Goal: Check status: Check status

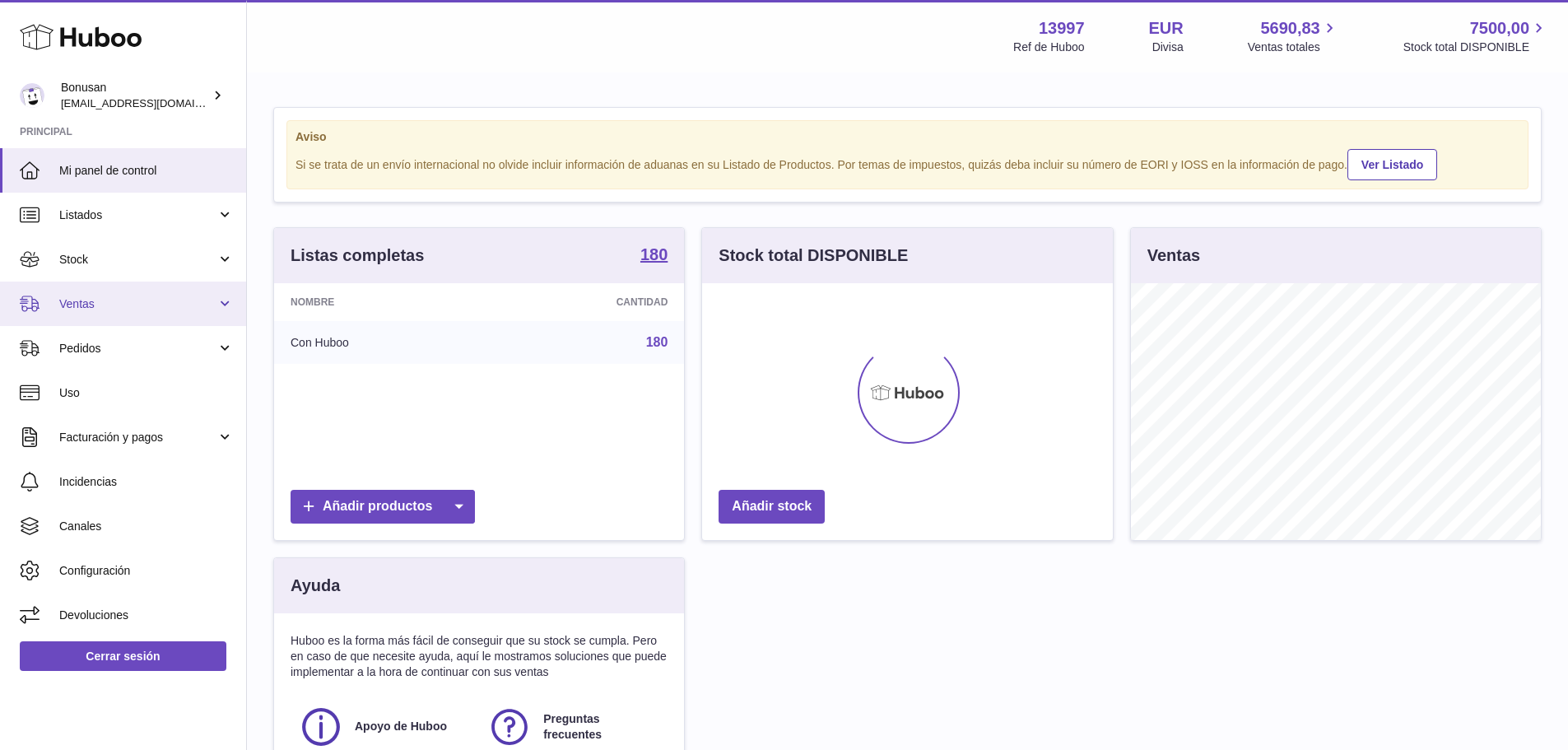
scroll to position [256, 411]
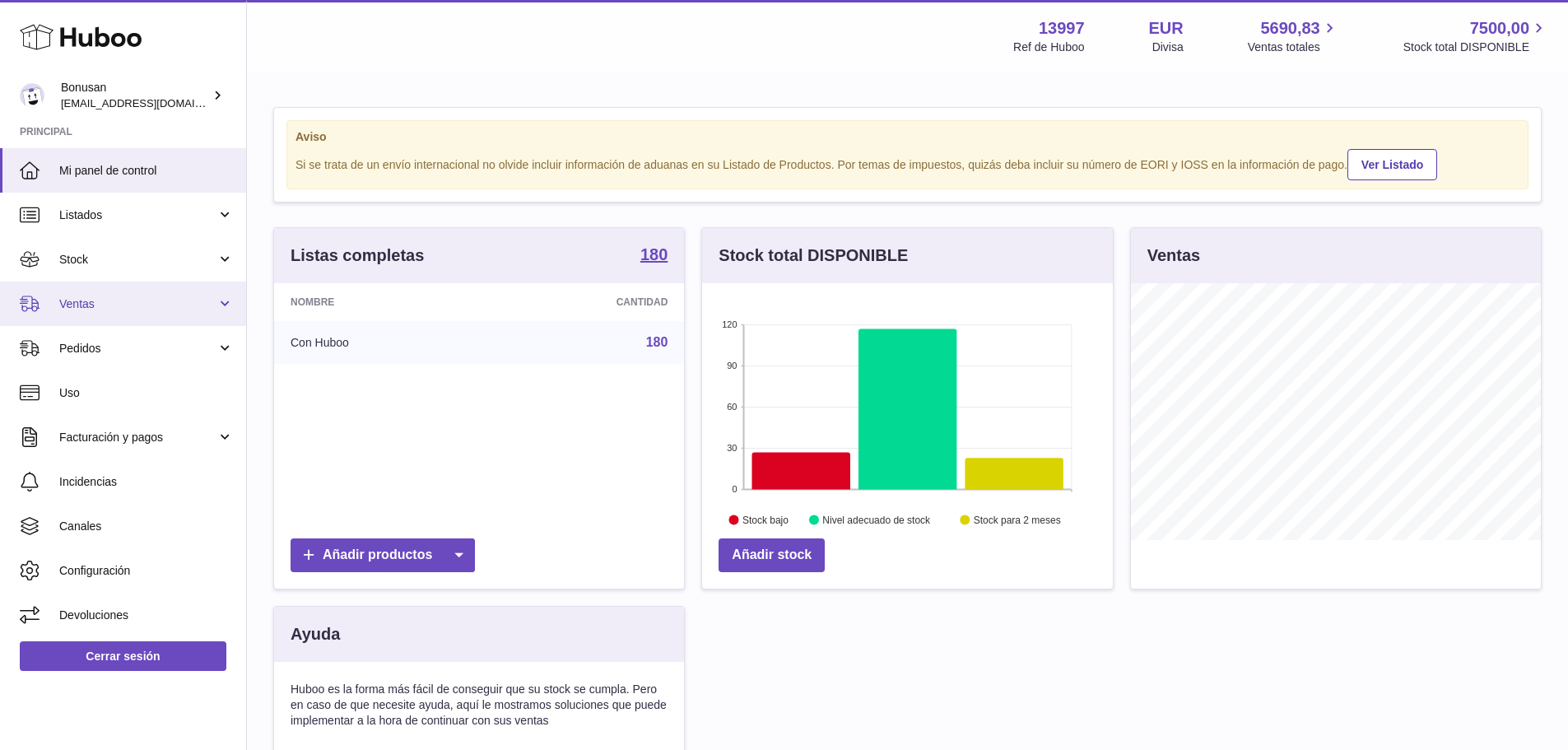
click at [129, 307] on span "Ventas" at bounding box center [138, 304] width 158 height 16
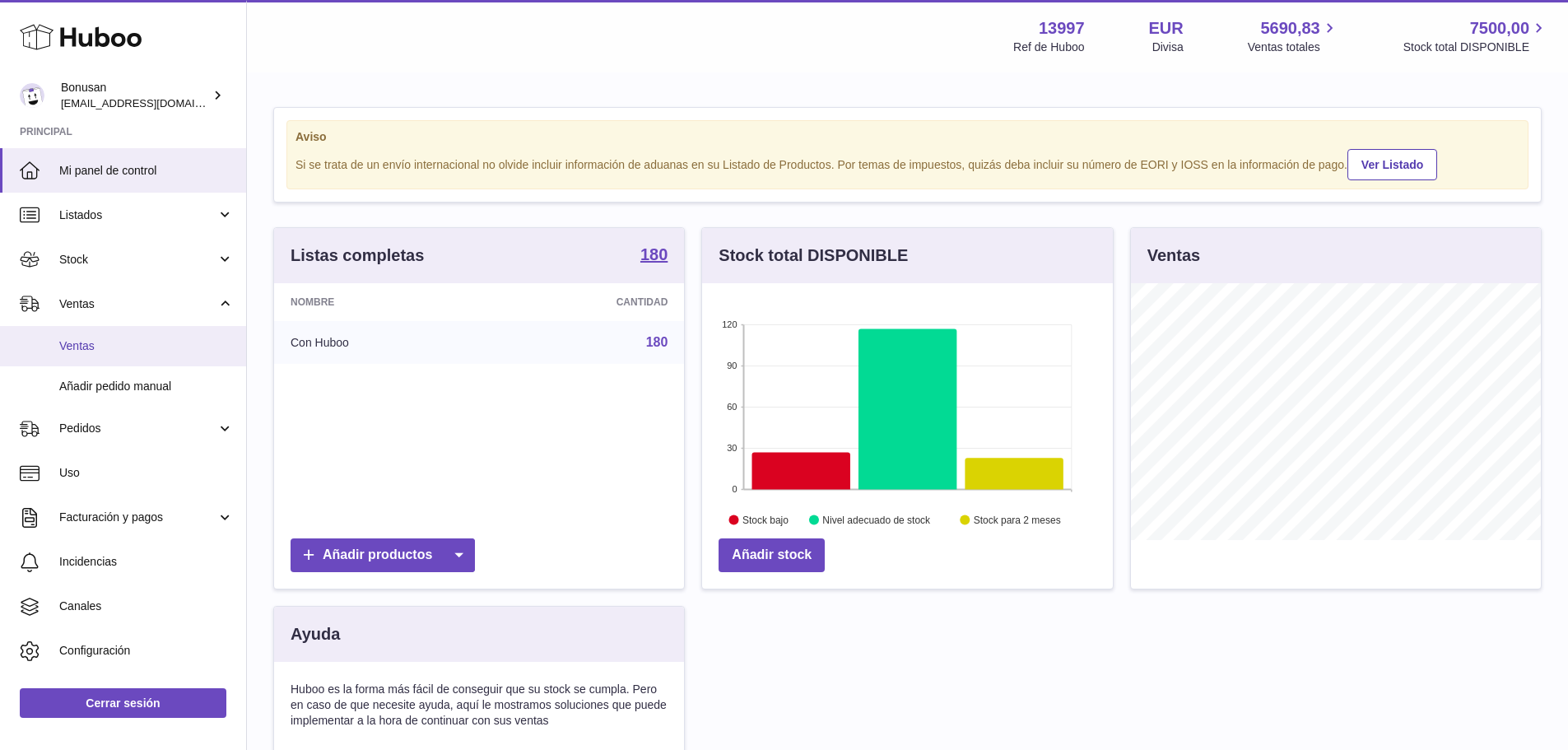
click at [123, 351] on span "Ventas" at bounding box center [146, 346] width 175 height 16
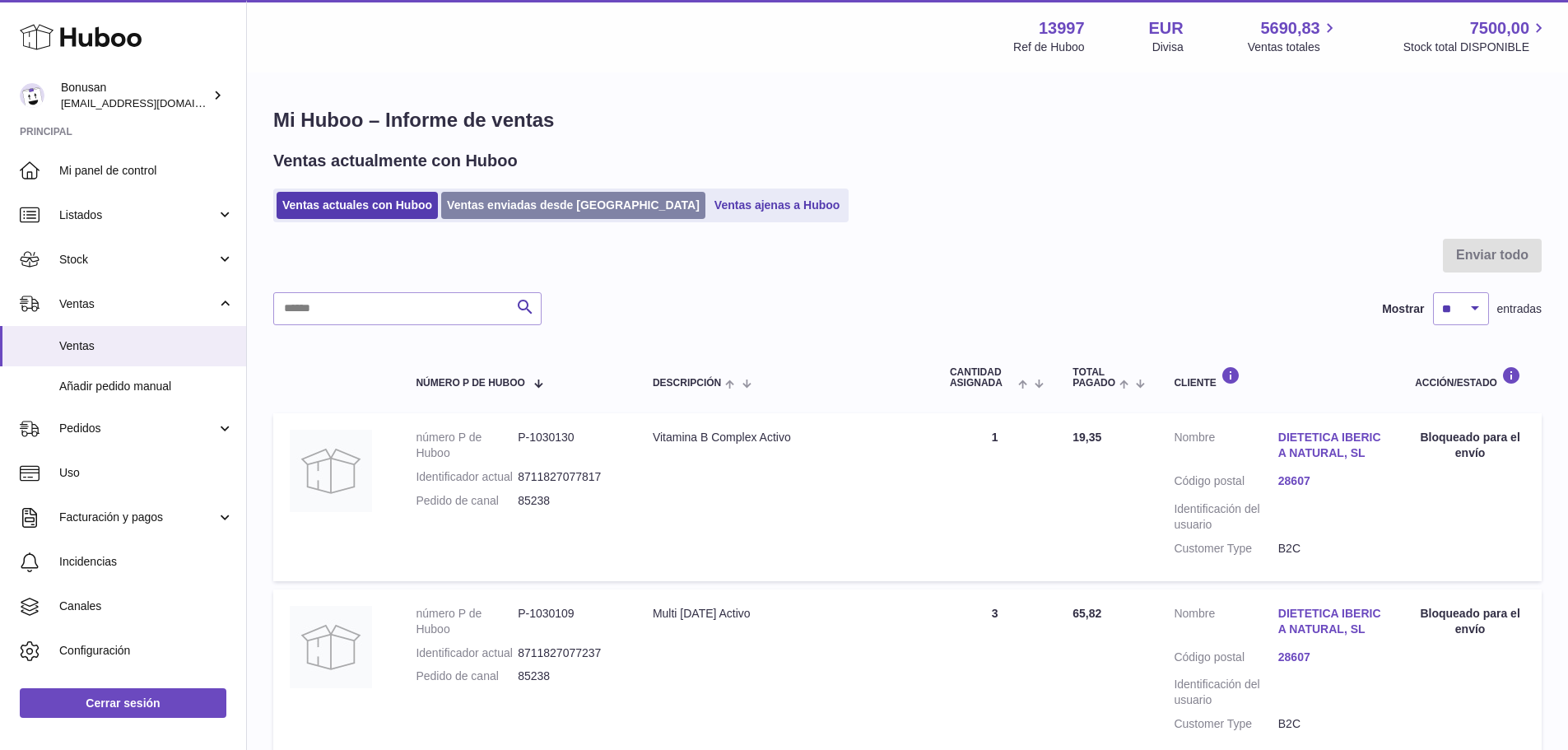
click at [504, 213] on link "Ventas enviadas desde Huboo" at bounding box center [573, 204] width 264 height 27
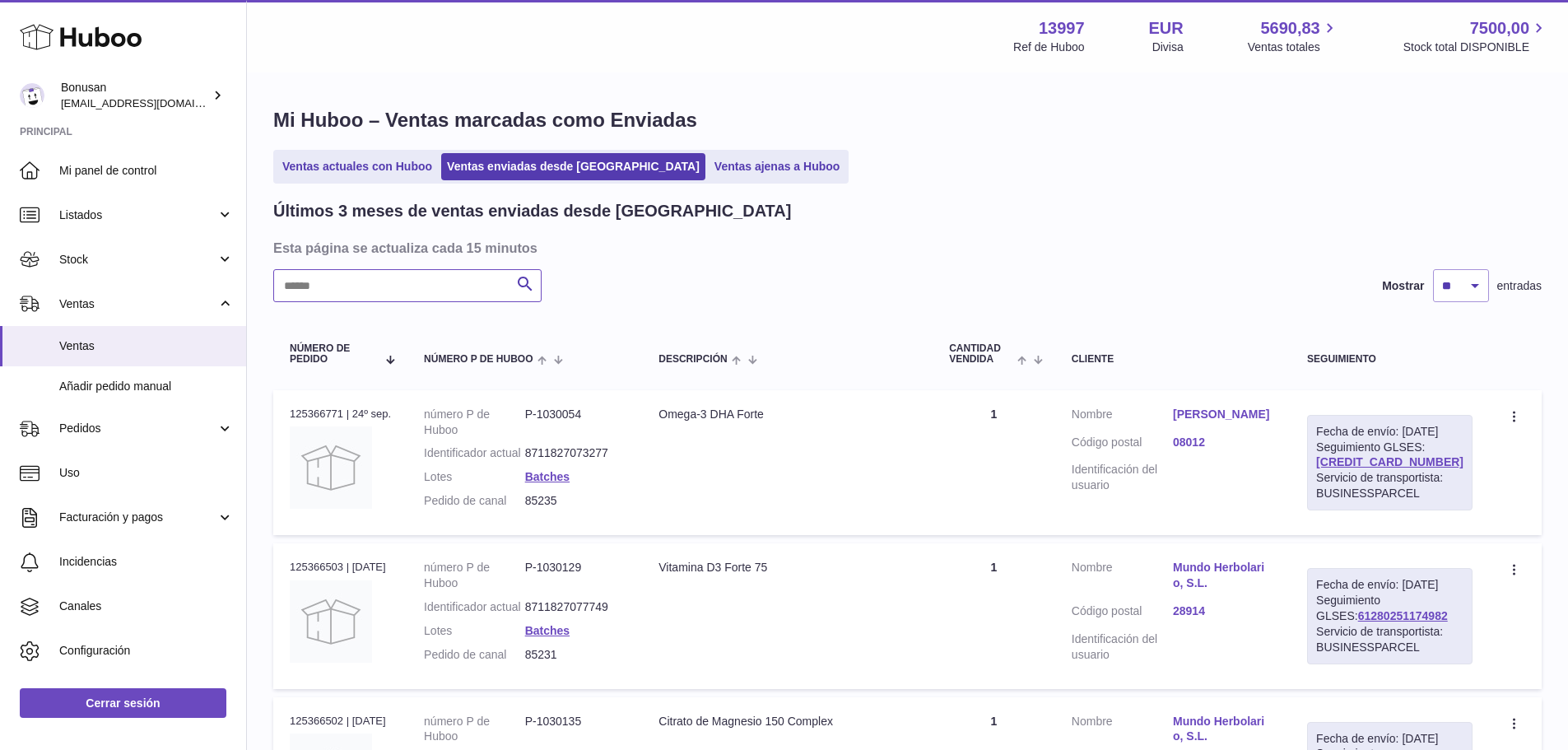
click at [456, 280] on input "text" at bounding box center [407, 285] width 268 height 33
paste input "*****"
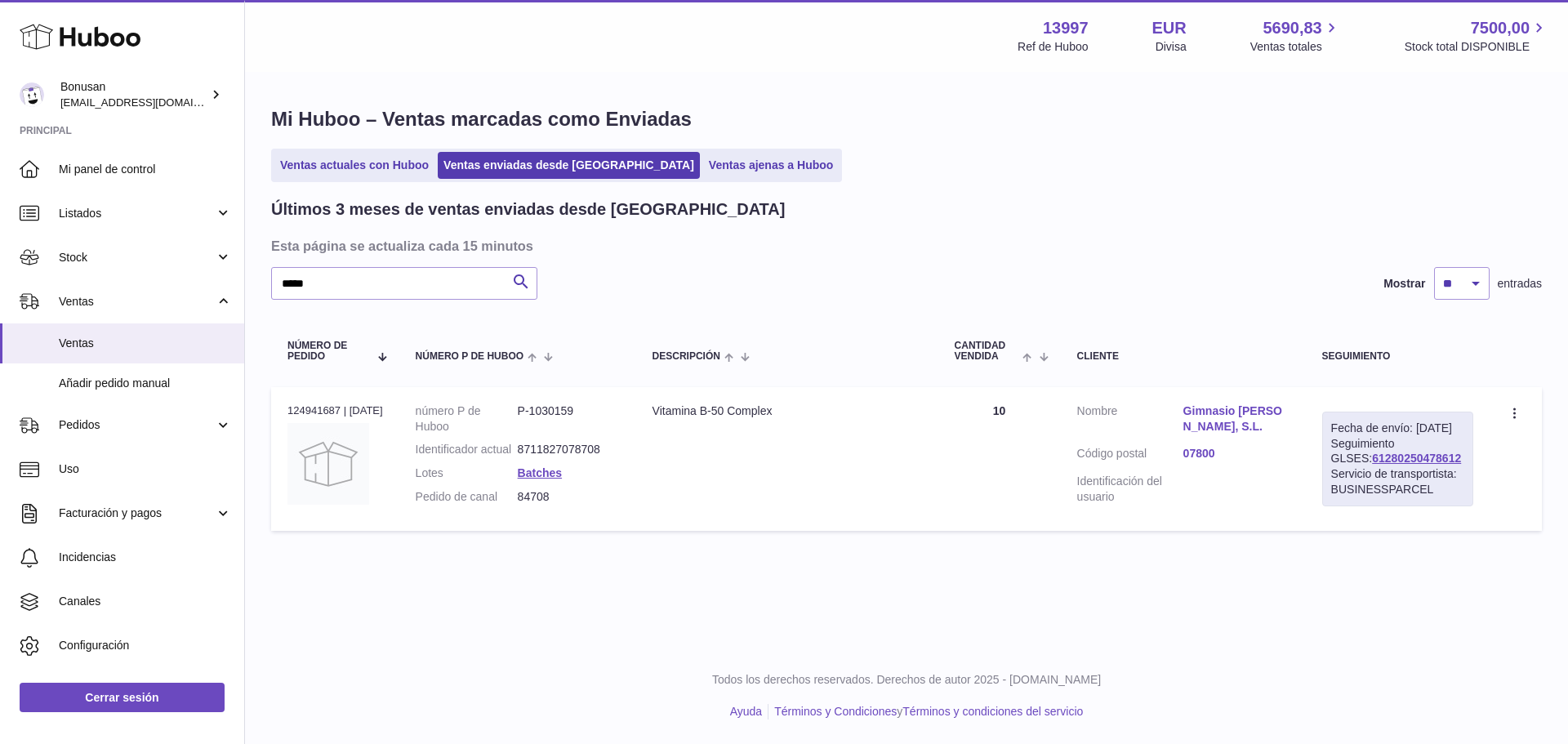
drag, startPoint x: 1435, startPoint y: 474, endPoint x: 1332, endPoint y: 479, distance: 103.1
click at [1332, 479] on div "Fecha de envío: [DATE] Seguimiento GLSES: 61280250478612 Servicio de transporti…" at bounding box center [1398, 459] width 151 height 95
copy link "61280250478612"
drag, startPoint x: 350, startPoint y: 282, endPoint x: 195, endPoint y: 282, distance: 155.0
click at [195, 282] on div "Huboo Bonusan [EMAIL_ADDRESS][DOMAIN_NAME] Principal Mi panel de control Listad…" at bounding box center [784, 372] width 1568 height 744
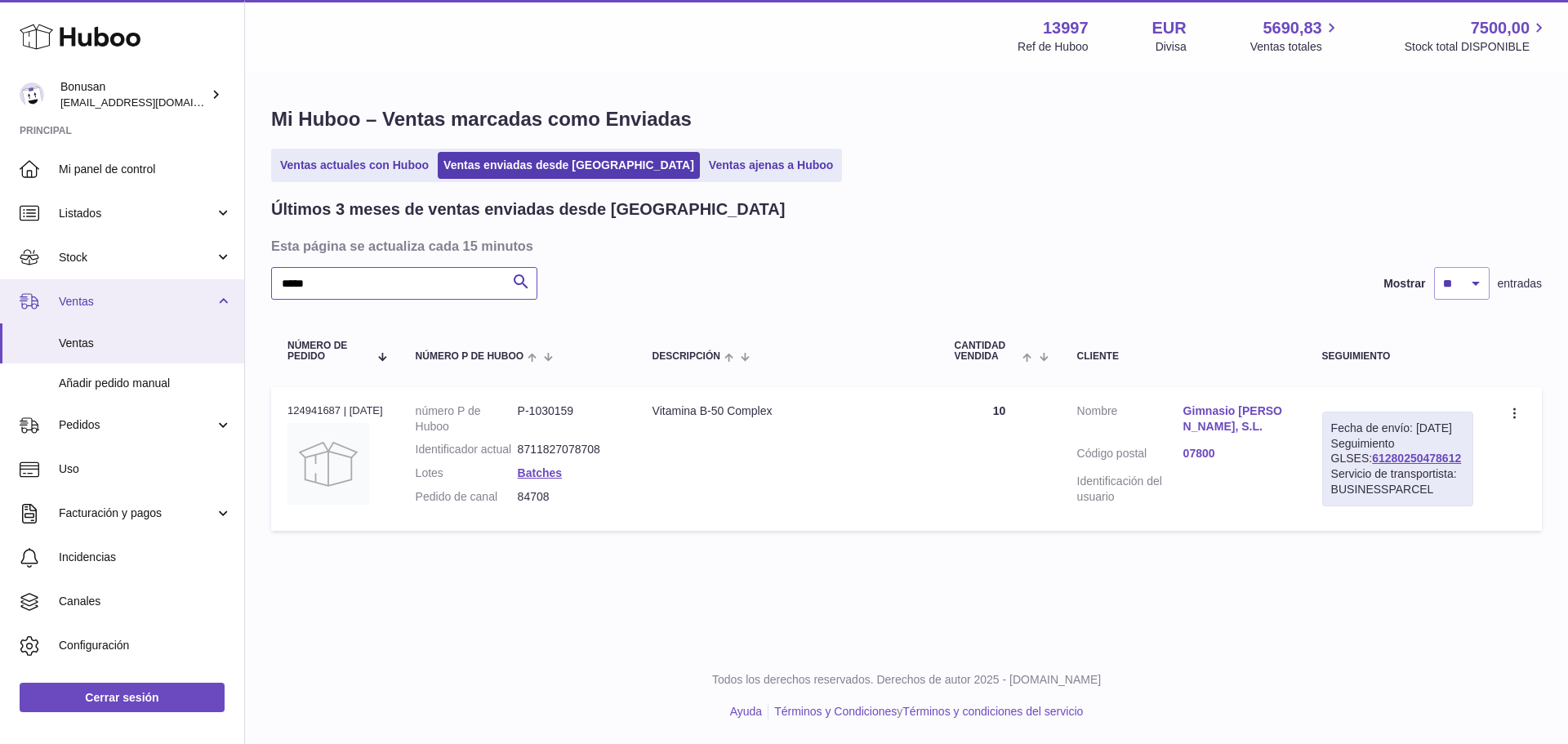
paste input "text"
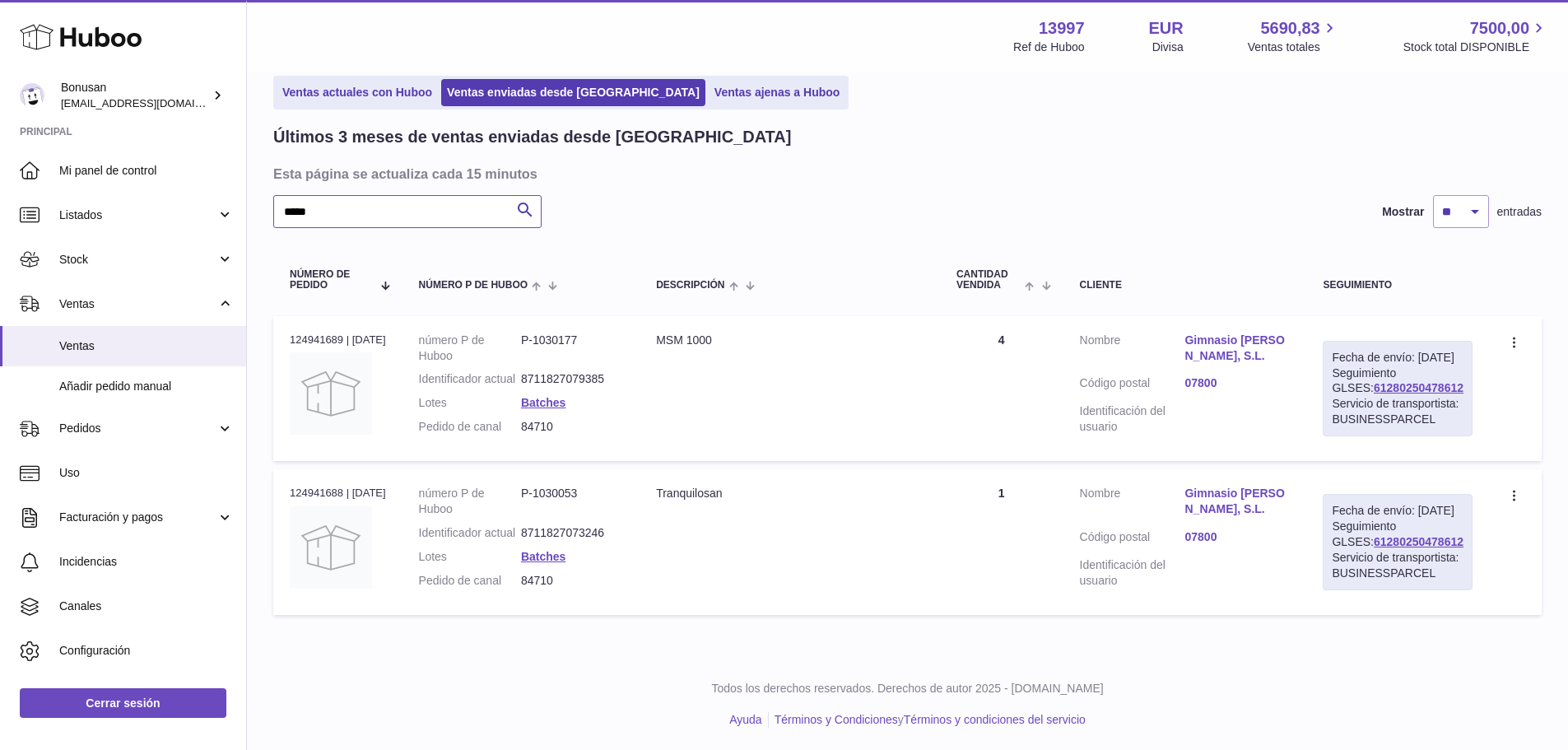
scroll to position [139, 0]
type input "*****"
click at [1418, 379] on link "61280250478612" at bounding box center [1418, 385] width 90 height 13
